Goal: Book appointment/travel/reservation

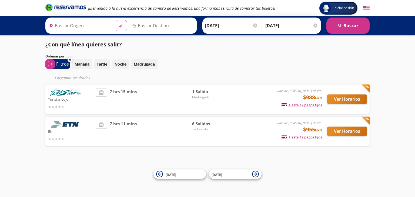
type input "Acapulco, [GEOGRAPHIC_DATA]"
type input "Toluca, [GEOGRAPHIC_DATA]"
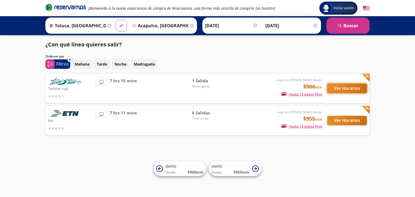
click at [343, 90] on button "Ver Horarios" at bounding box center [347, 88] width 40 height 9
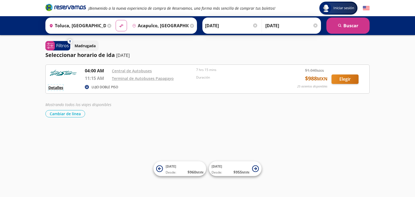
click at [59, 87] on button "Detalles" at bounding box center [55, 88] width 15 height 6
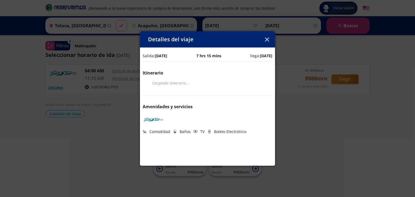
click at [270, 39] on button "button" at bounding box center [267, 39] width 8 height 8
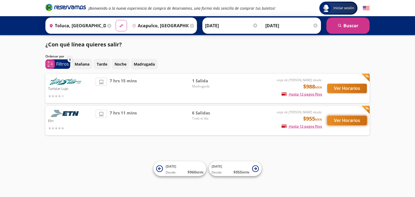
click at [345, 119] on button "Ver Horarios" at bounding box center [347, 120] width 40 height 9
click at [76, 64] on p "Mañana" at bounding box center [82, 64] width 15 height 6
